Goal: Information Seeking & Learning: Learn about a topic

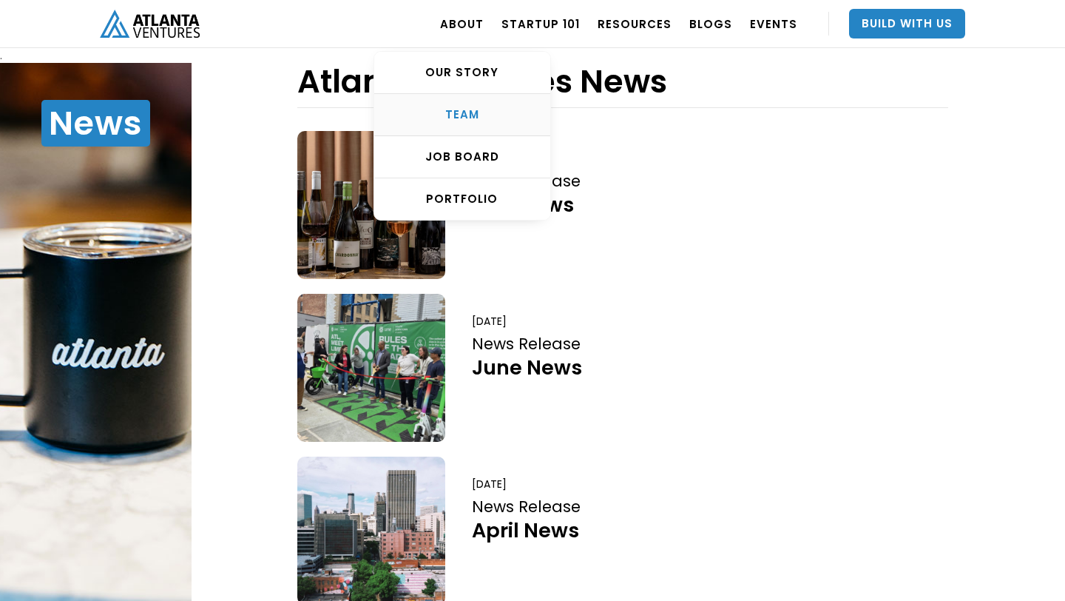
click at [477, 114] on div "TEAM" at bounding box center [462, 114] width 176 height 15
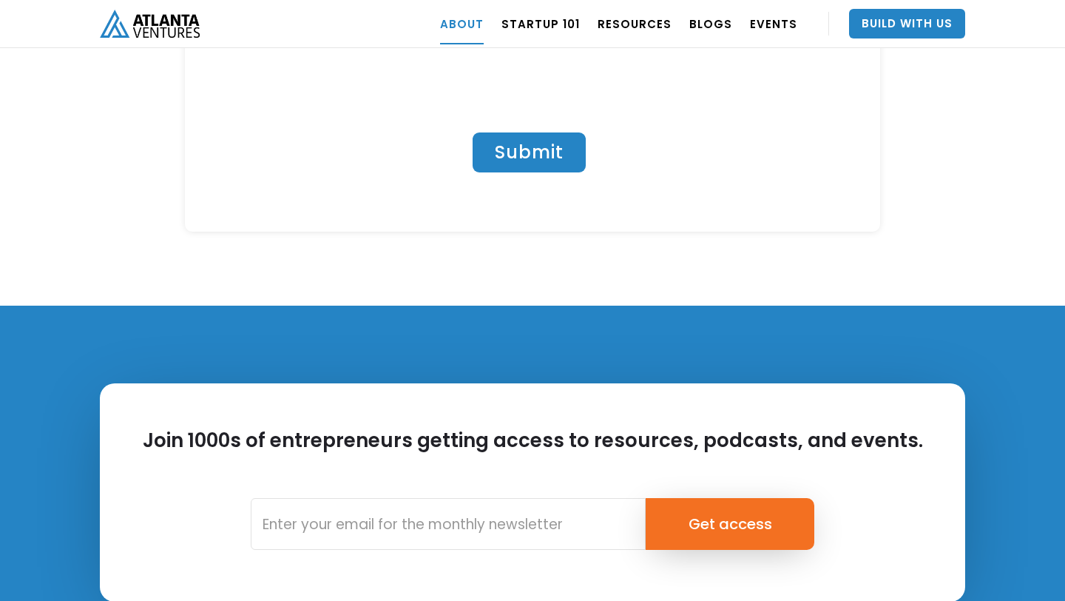
scroll to position [6600, 0]
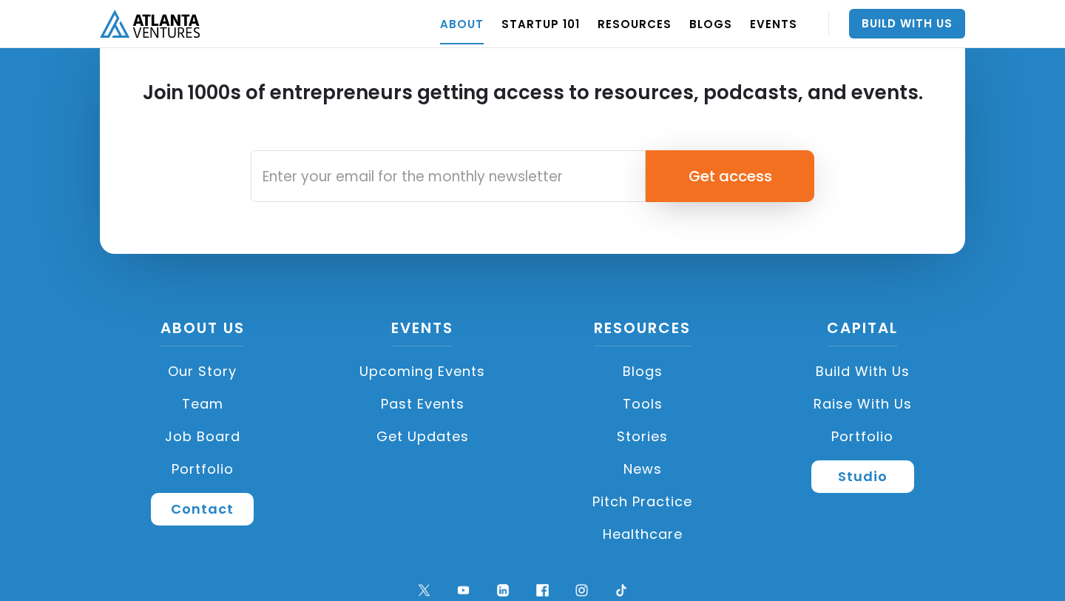
click at [198, 388] on link "Team" at bounding box center [203, 404] width 206 height 33
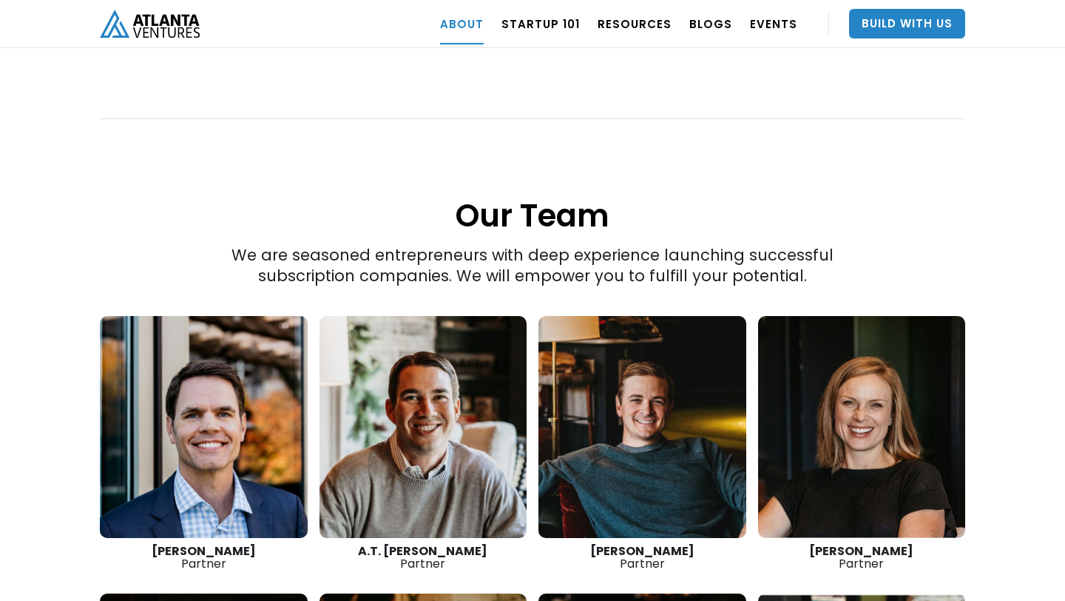
scroll to position [1905, 0]
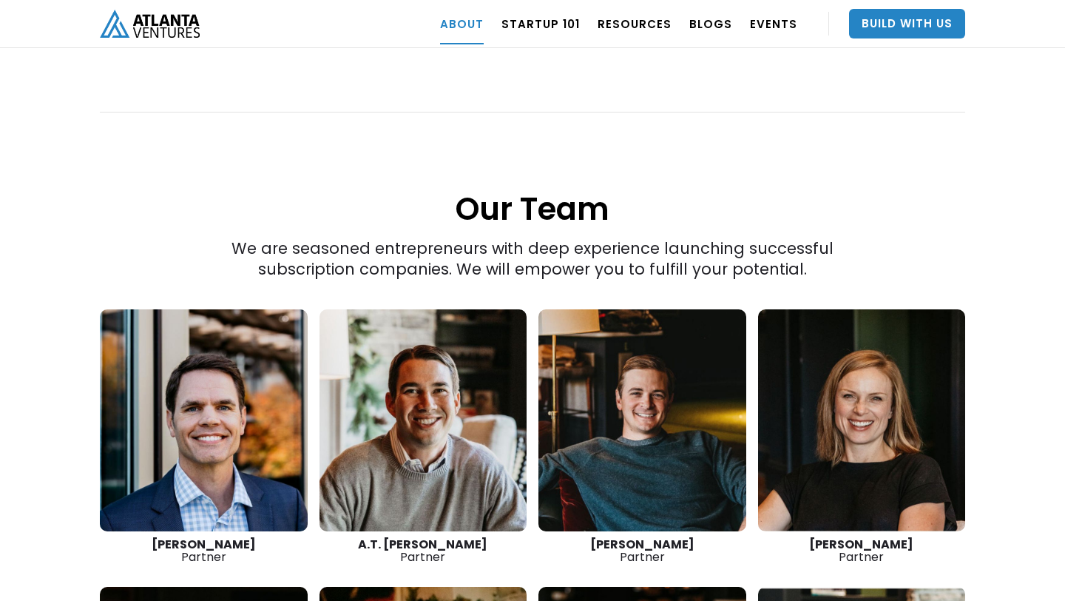
click at [197, 433] on link at bounding box center [204, 420] width 208 height 222
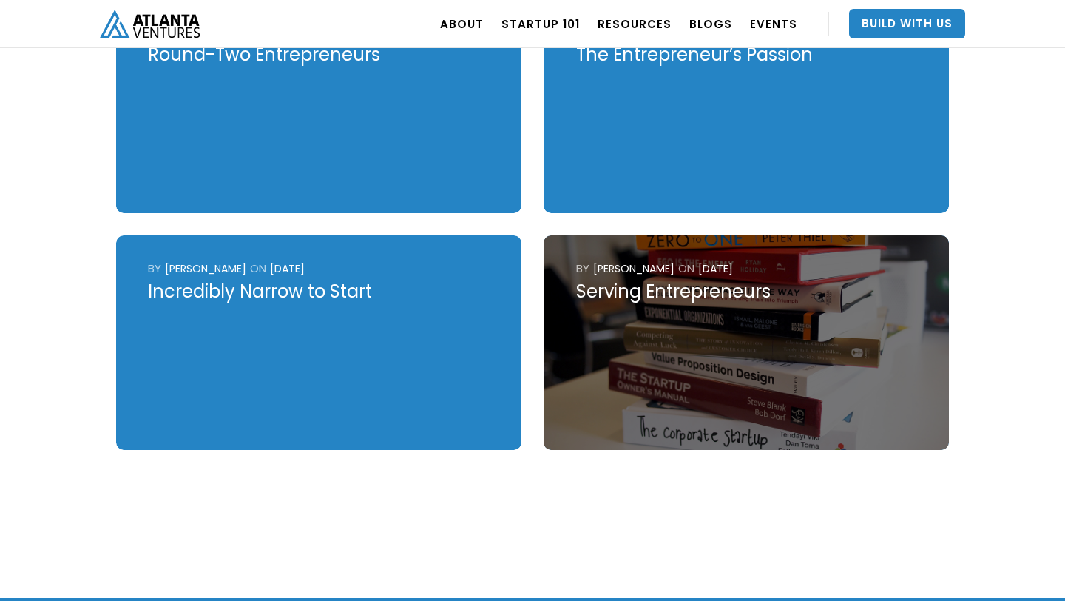
scroll to position [4053, 0]
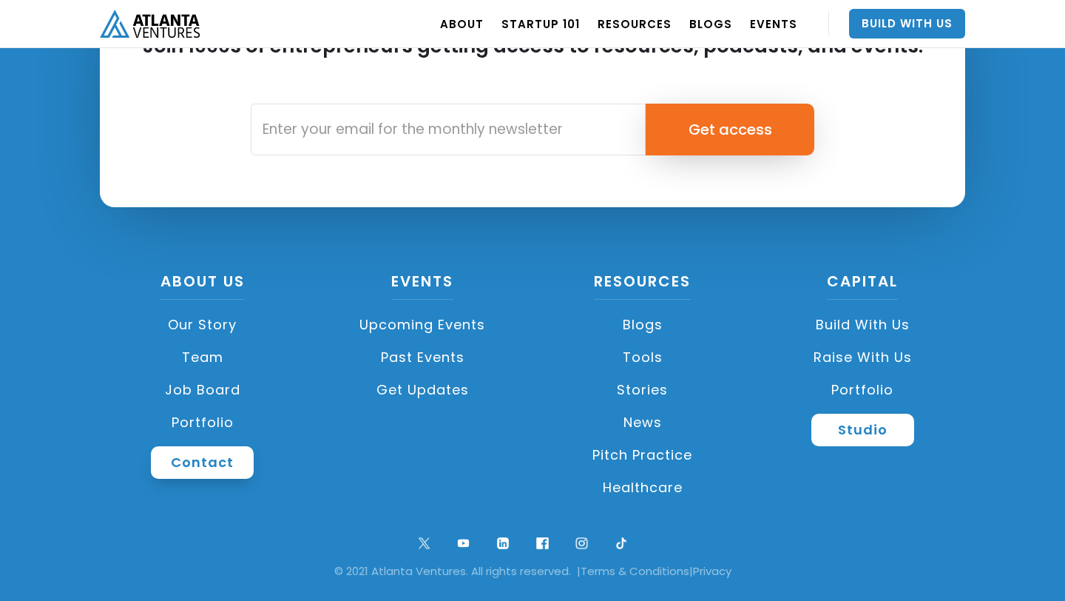
click at [175, 469] on link "Contact" at bounding box center [202, 462] width 103 height 33
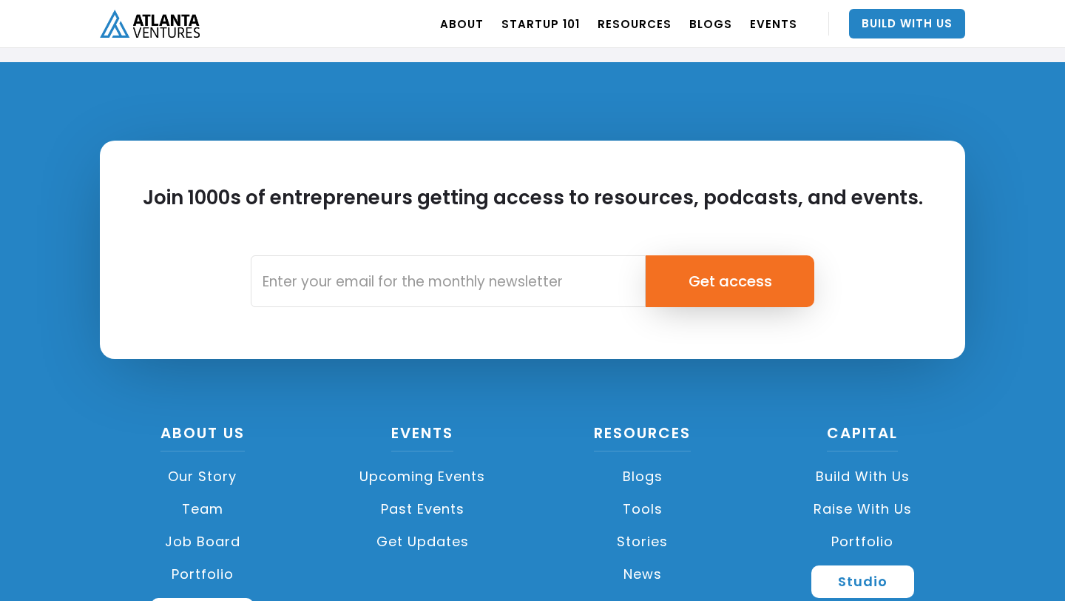
scroll to position [5594, 0]
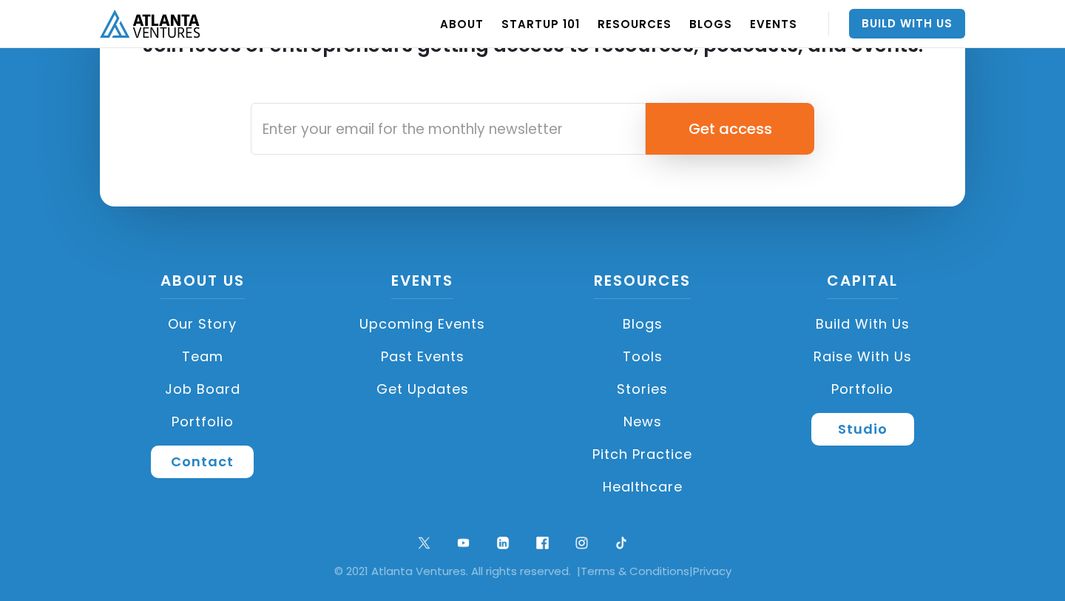
click at [212, 360] on link "Team" at bounding box center [203, 356] width 206 height 33
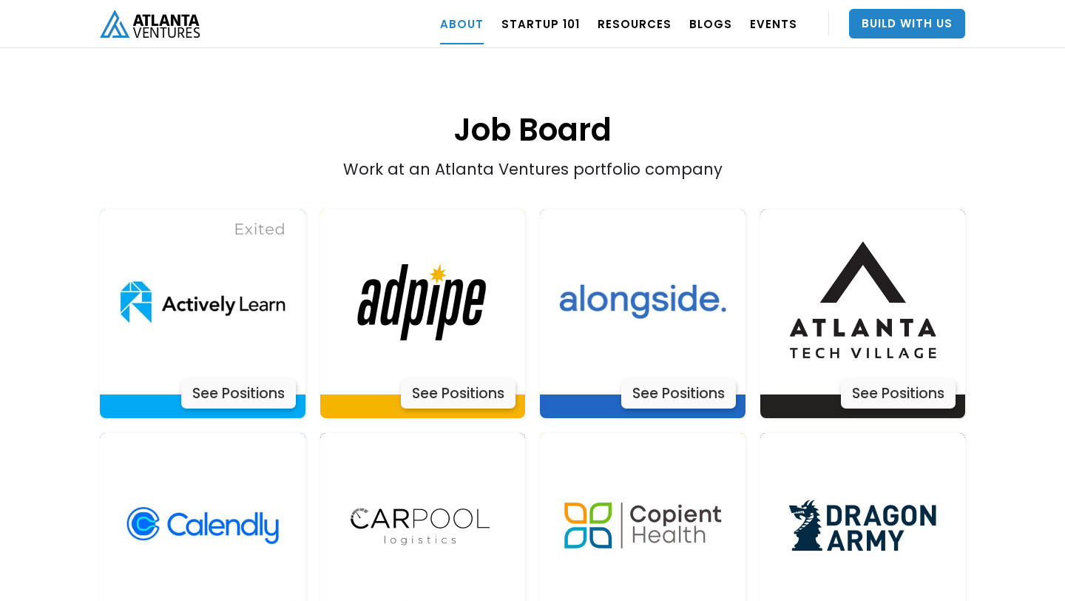
scroll to position [2949, 0]
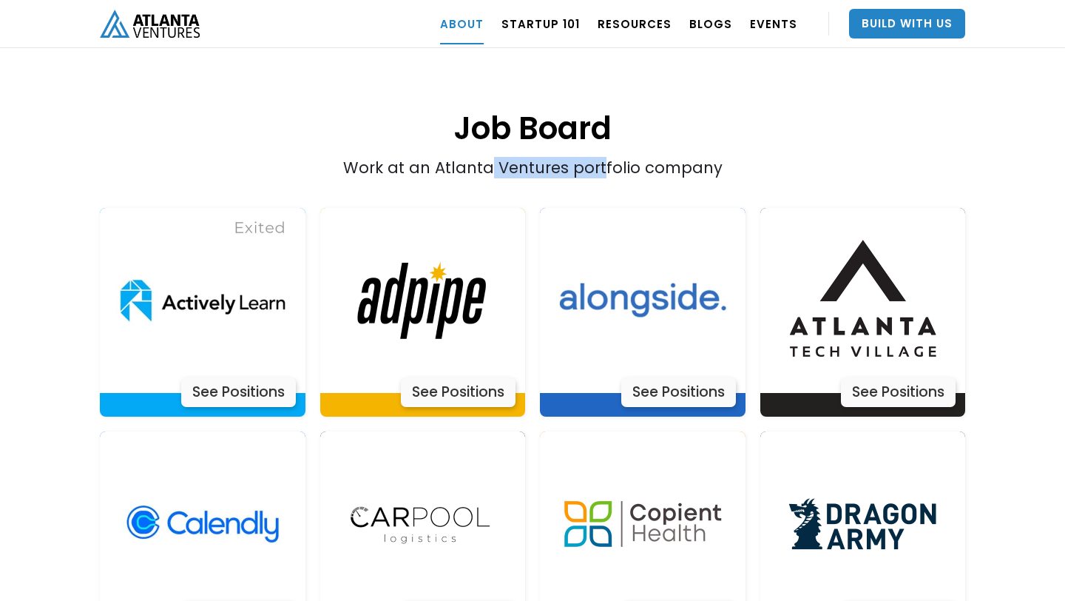
drag, startPoint x: 490, startPoint y: 127, endPoint x: 604, endPoint y: 129, distance: 113.9
click at [604, 129] on div "Work at an Atlanta Ventures portfolio company" at bounding box center [532, 52] width 692 height 251
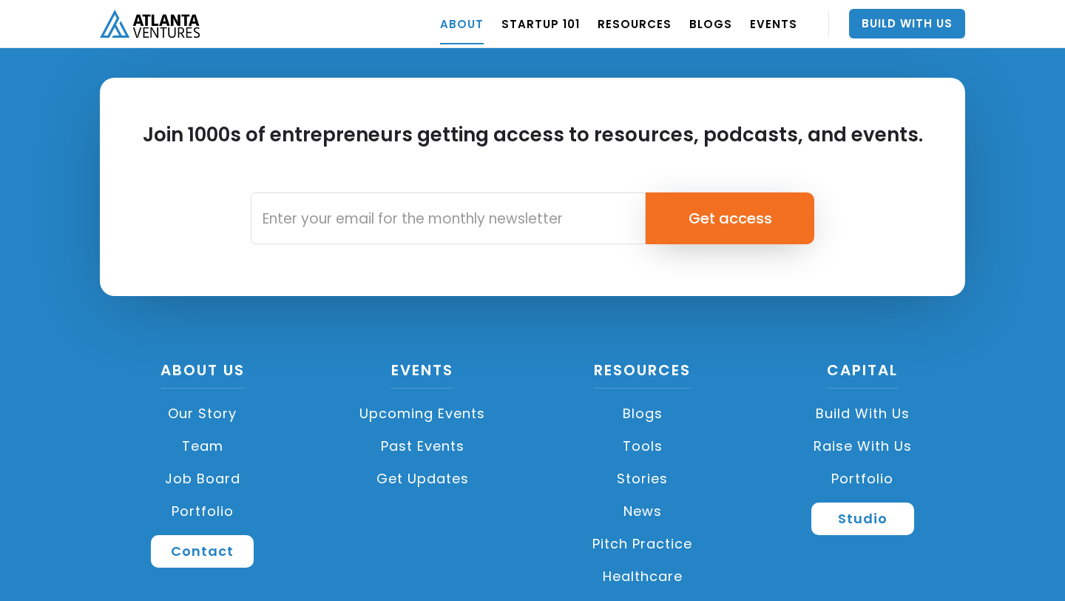
scroll to position [6600, 0]
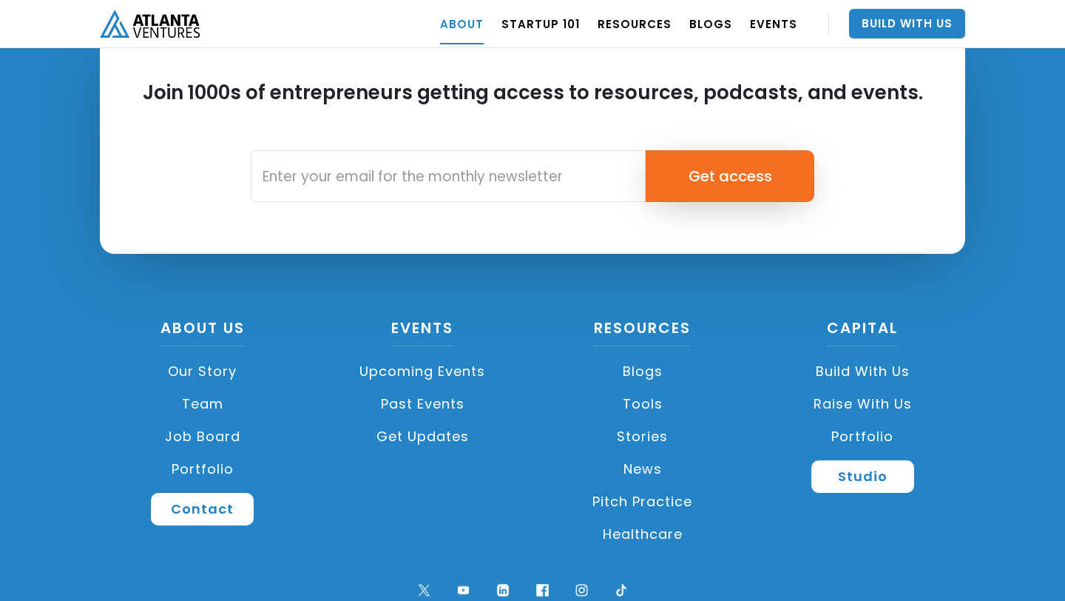
click at [637, 453] on link "News" at bounding box center [643, 469] width 206 height 33
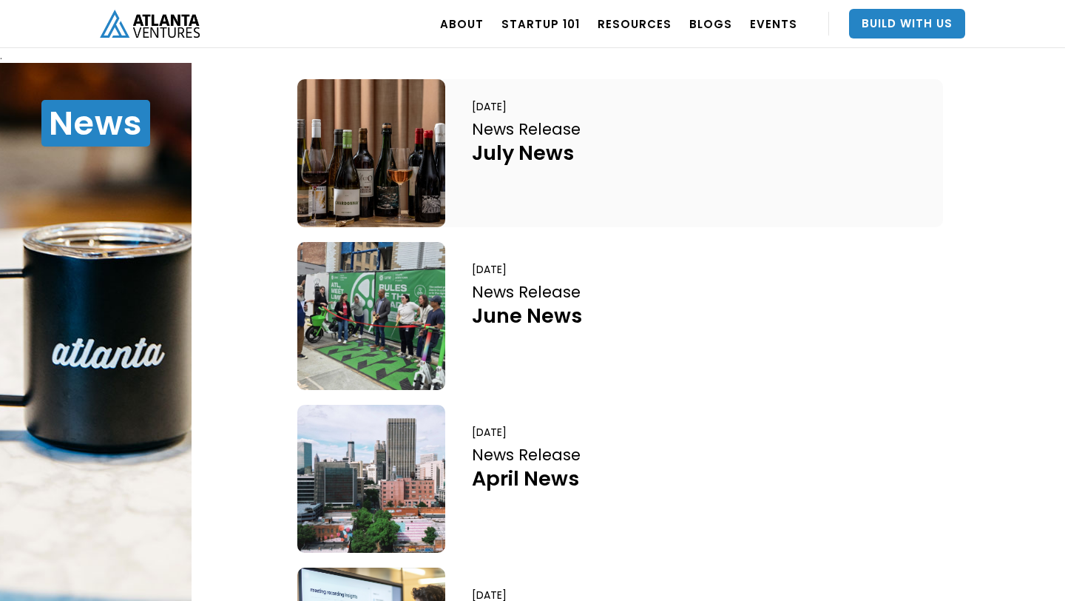
scroll to position [66, 0]
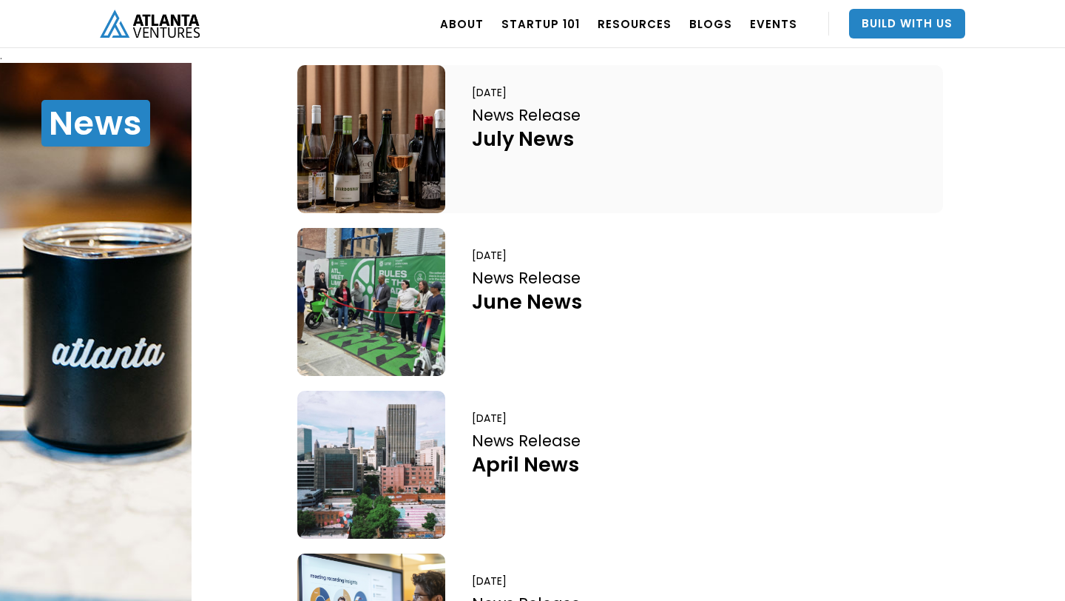
click at [488, 143] on div "July News" at bounding box center [526, 139] width 109 height 26
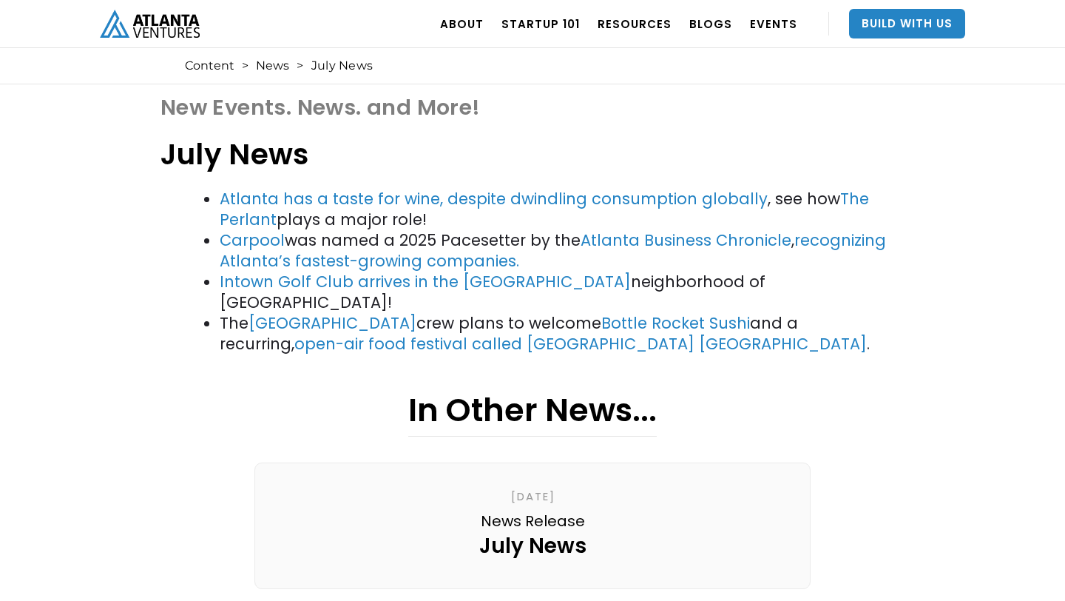
scroll to position [135, 0]
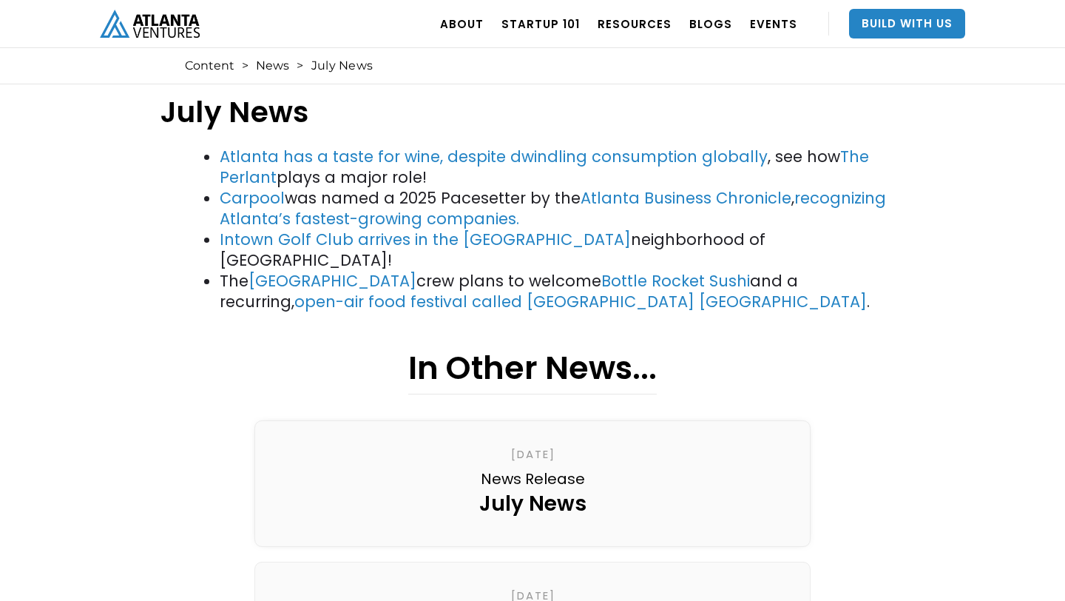
click at [504, 491] on div "July News" at bounding box center [532, 503] width 107 height 25
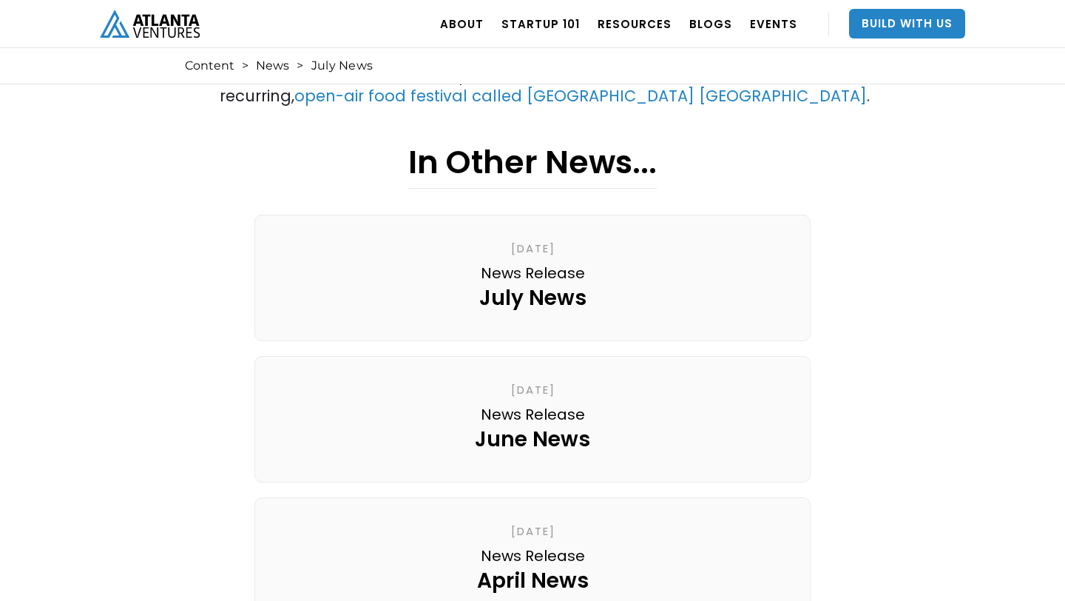
scroll to position [19, 0]
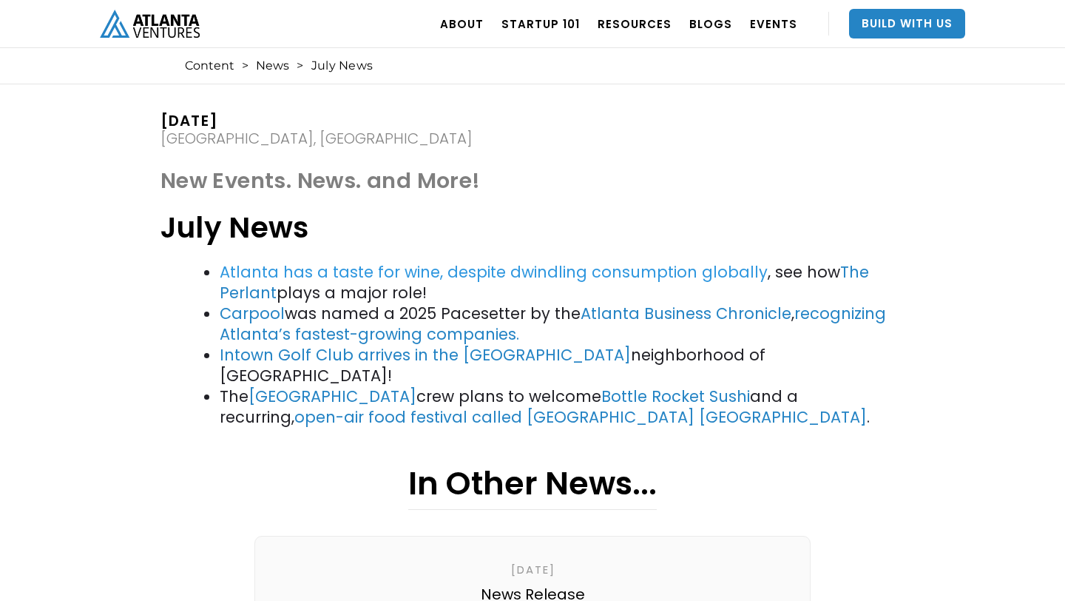
click at [431, 268] on link "Atlanta has a taste for wine, despite dwindling consumption globally" at bounding box center [494, 271] width 548 height 21
